Goal: Task Accomplishment & Management: Manage account settings

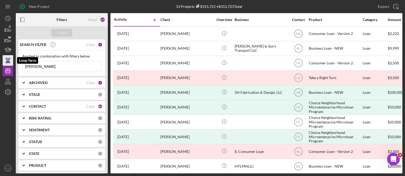
drag, startPoint x: 50, startPoint y: 68, endPoint x: 12, endPoint y: 64, distance: 38.6
click at [12, 64] on div "New Project 13 Projects $315,721 • $315,721 Total [PERSON_NAME] Export Icon/Exp…" at bounding box center [203, 87] width 400 height 174
type input "[PERSON_NAME]"
click at [60, 30] on div "Apply" at bounding box center [62, 33] width 10 height 8
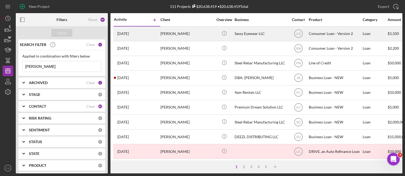
click at [129, 34] on time "[DATE]" at bounding box center [123, 34] width 12 height 4
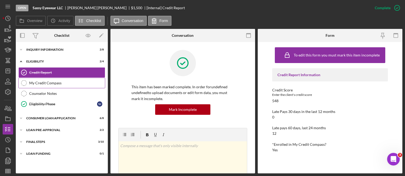
click at [38, 82] on div "My Credit Compass" at bounding box center [67, 83] width 76 height 4
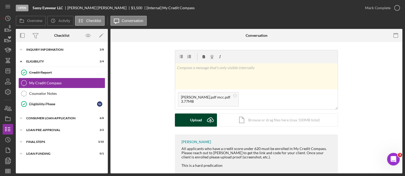
click at [210, 121] on icon "Icon/Upload" at bounding box center [210, 120] width 13 height 13
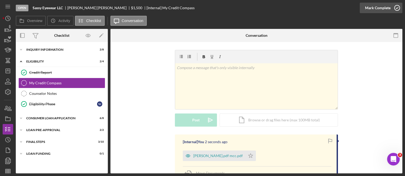
click at [396, 6] on icon "button" at bounding box center [397, 7] width 13 height 13
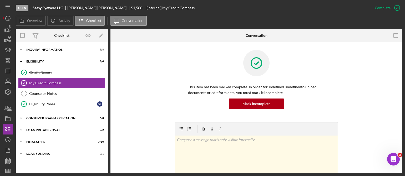
click at [79, 82] on div "My Credit Compass" at bounding box center [67, 83] width 76 height 4
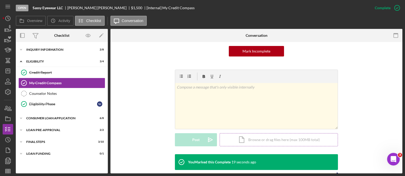
scroll to position [105, 0]
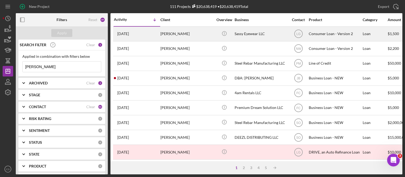
click at [129, 36] on time "[DATE]" at bounding box center [123, 34] width 12 height 4
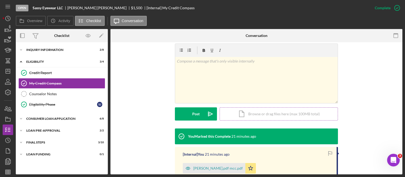
scroll to position [105, 0]
